Goal: Browse casually

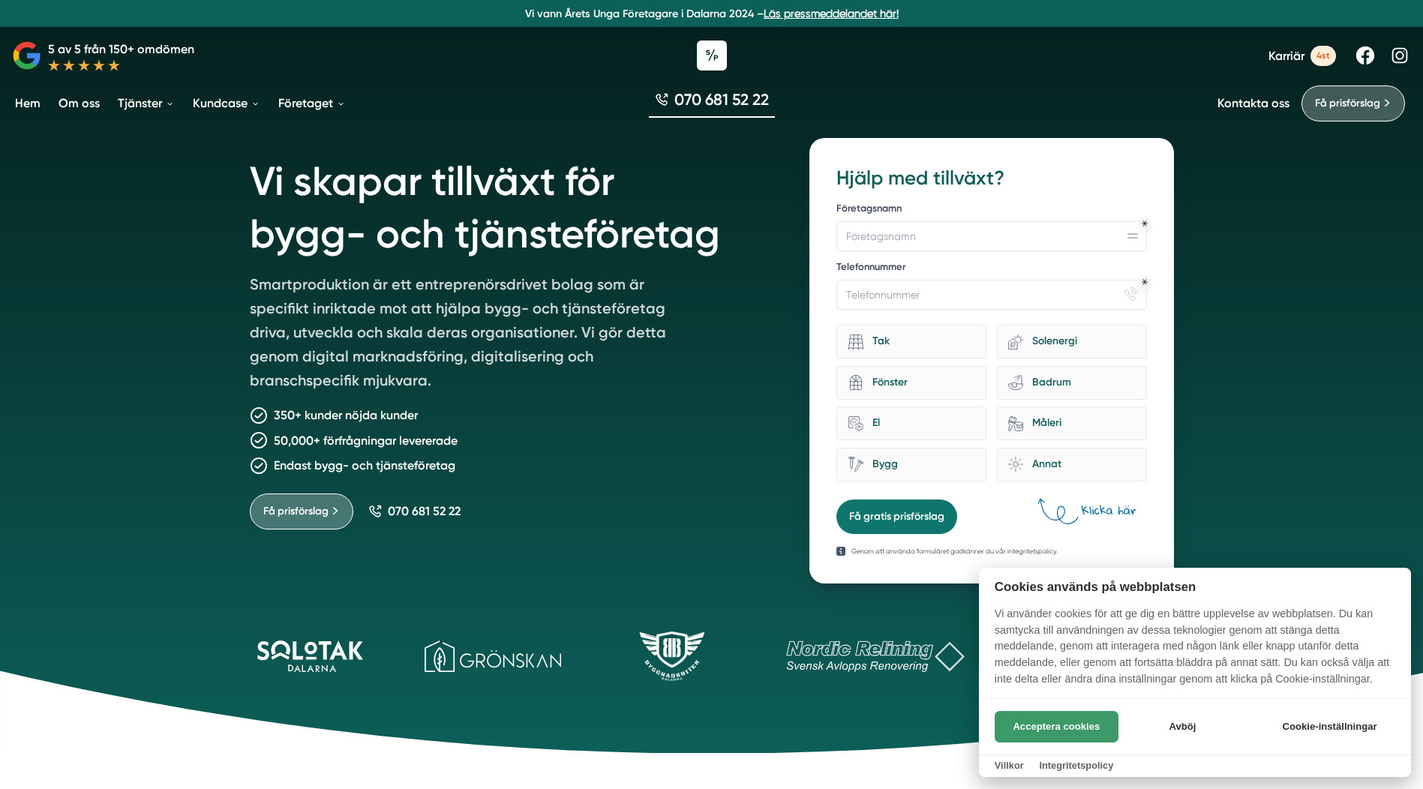
click at [1060, 724] on button "Acceptera cookies" at bounding box center [1057, 727] width 124 height 32
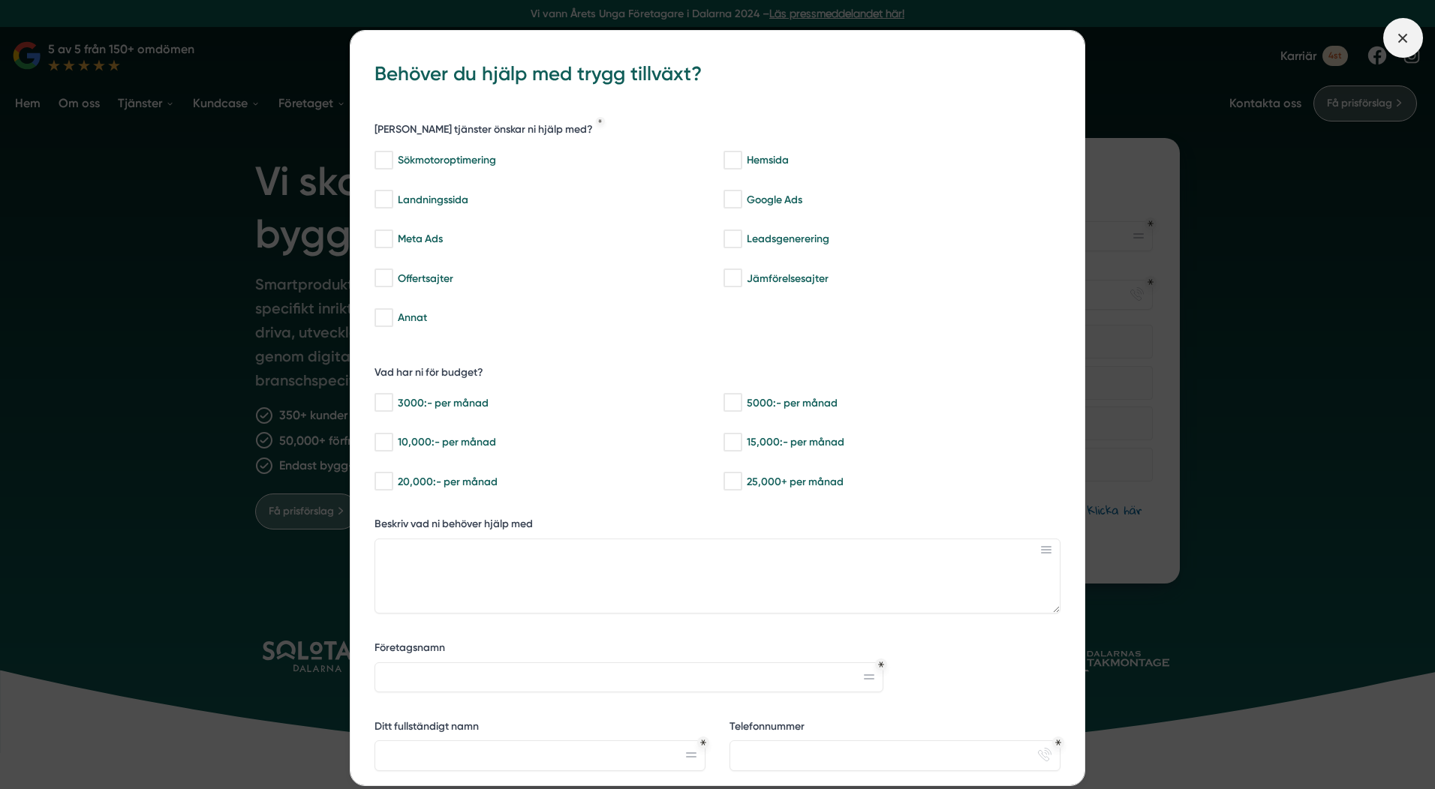
click at [1416, 38] on span at bounding box center [1403, 38] width 40 height 40
